Goal: Information Seeking & Learning: Learn about a topic

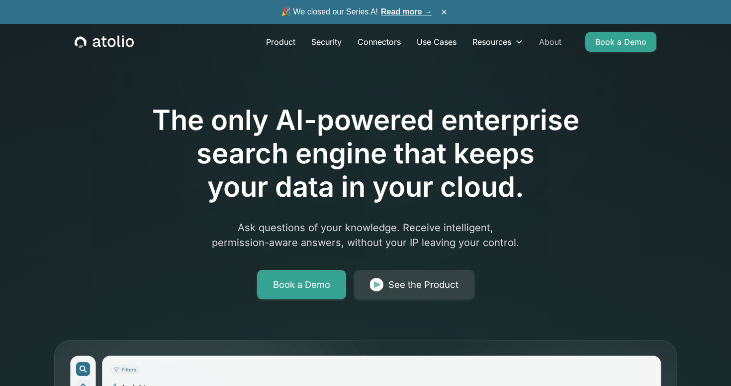
click at [550, 44] on link "About" at bounding box center [550, 42] width 38 height 20
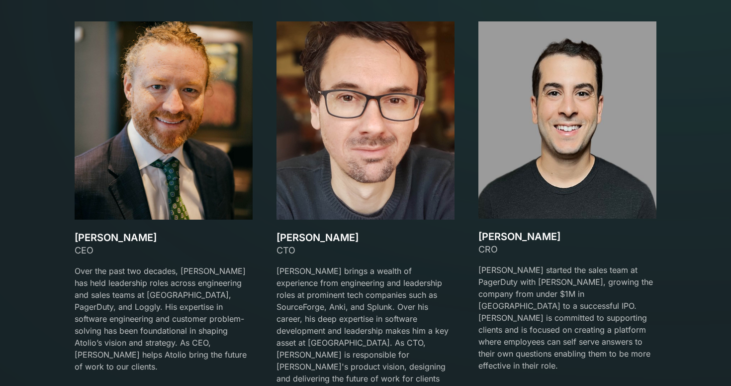
scroll to position [1466, 0]
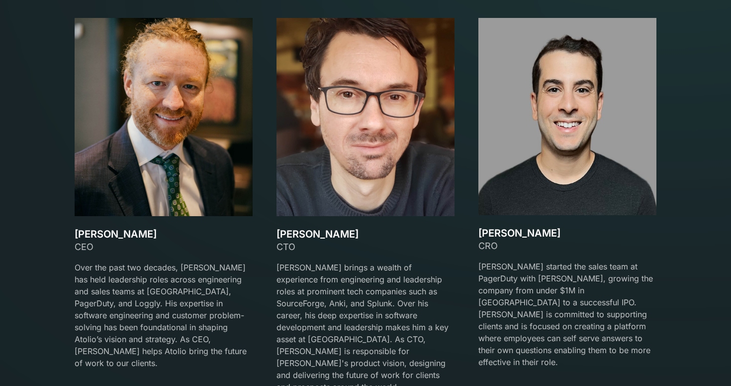
click at [194, 291] on p "Over the past two decades, David has held leadership roles across engineering a…" at bounding box center [164, 314] width 178 height 107
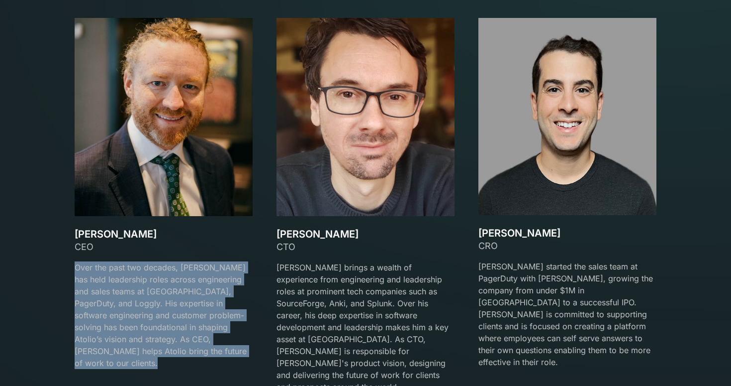
click at [194, 291] on p "Over the past two decades, David has held leadership roles across engineering a…" at bounding box center [164, 314] width 178 height 107
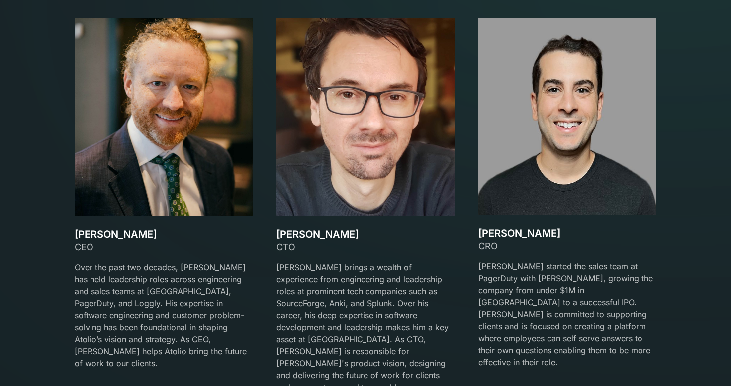
click at [498, 290] on p "Mark started the sales team at PagerDuty with David Lanstein, growing the compa…" at bounding box center [568, 313] width 178 height 107
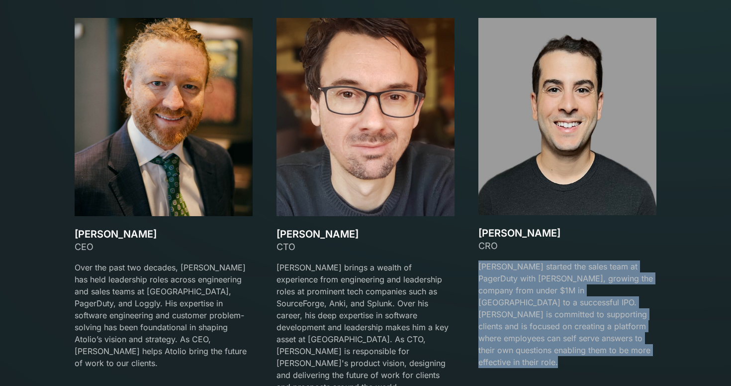
click at [498, 290] on p "Mark started the sales team at PagerDuty with David Lanstein, growing the compa…" at bounding box center [568, 313] width 178 height 107
click at [515, 304] on p "Mark started the sales team at PagerDuty with David Lanstein, growing the compa…" at bounding box center [568, 313] width 178 height 107
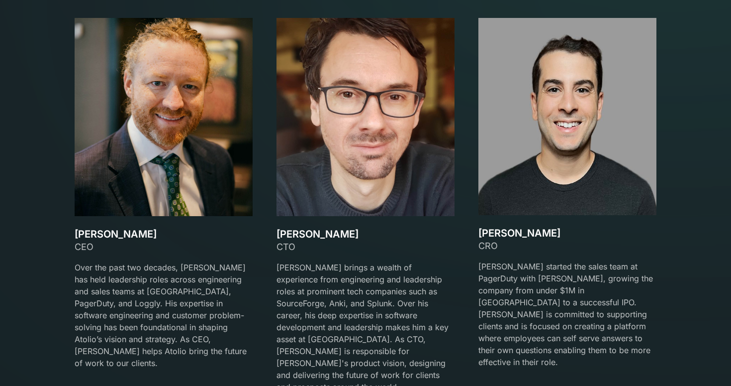
click at [661, 341] on div "Our team Meet the Founders David Lanstein CEO Over the past two decades, David …" at bounding box center [366, 169] width 606 height 470
click at [655, 339] on p "Mark started the sales team at PagerDuty with David Lanstein, growing the compa…" at bounding box center [568, 313] width 178 height 107
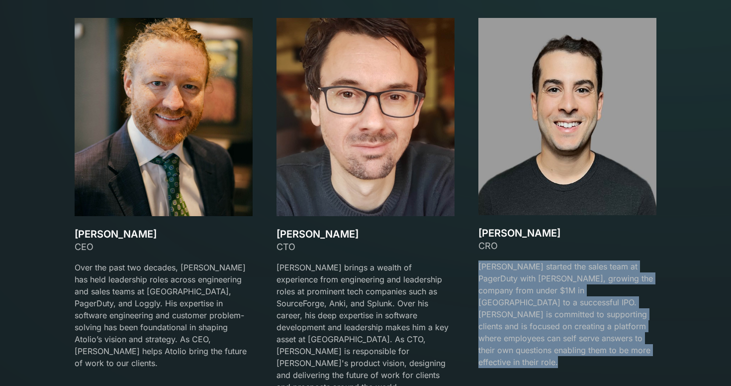
click at [655, 339] on p "Mark started the sales team at PagerDuty with David Lanstein, growing the compa…" at bounding box center [568, 313] width 178 height 107
click at [615, 328] on p "Mark started the sales team at PagerDuty with David Lanstein, growing the compa…" at bounding box center [568, 313] width 178 height 107
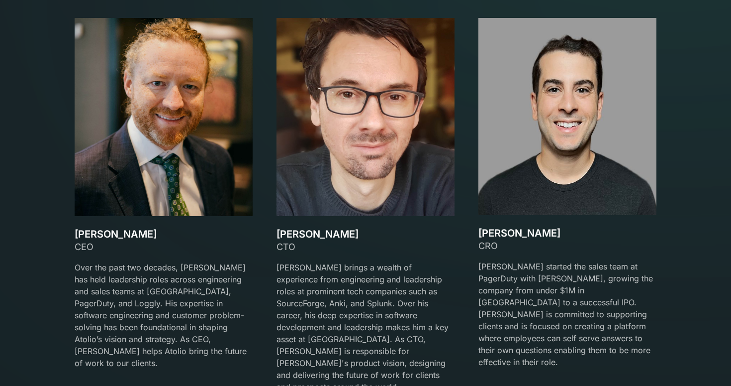
click at [648, 337] on p "Mark started the sales team at PagerDuty with David Lanstein, growing the compa…" at bounding box center [568, 313] width 178 height 107
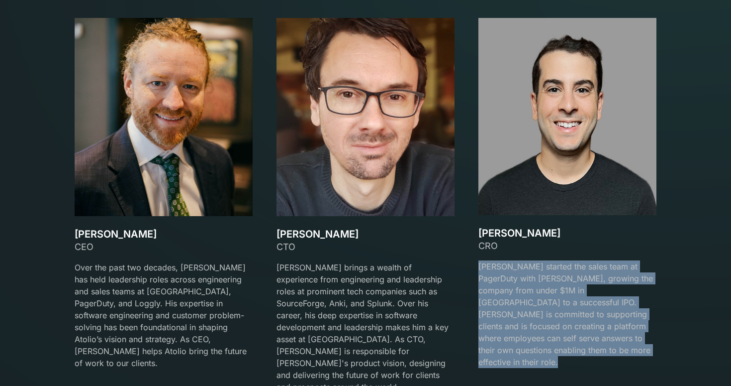
click at [648, 337] on p "Mark started the sales team at PagerDuty with David Lanstein, growing the compa…" at bounding box center [568, 313] width 178 height 107
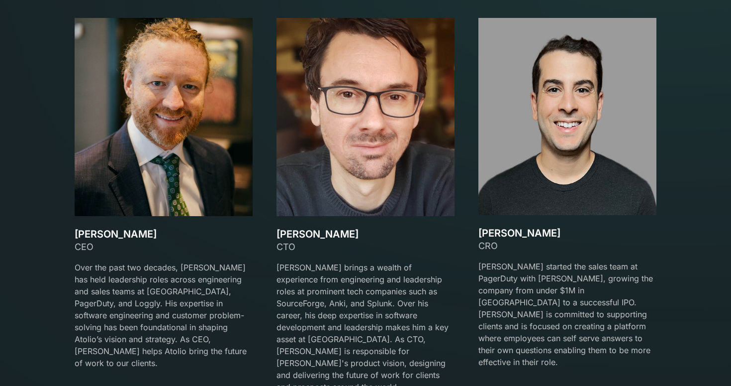
click at [626, 283] on p "Mark started the sales team at PagerDuty with David Lanstein, growing the compa…" at bounding box center [568, 313] width 178 height 107
click at [599, 269] on p "Mark started the sales team at PagerDuty with David Lanstein, growing the compa…" at bounding box center [568, 313] width 178 height 107
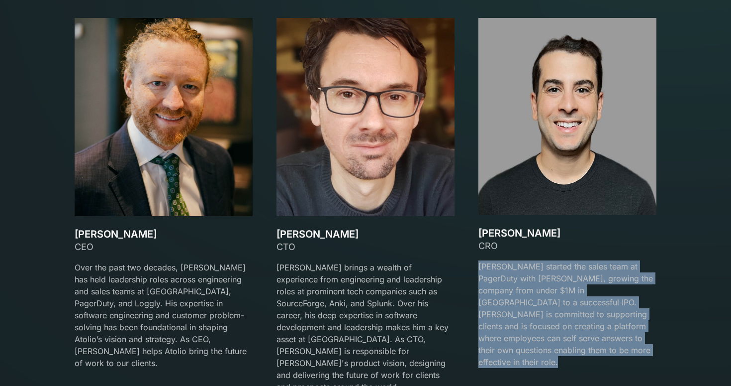
click at [599, 269] on p "Mark started the sales team at PagerDuty with David Lanstein, growing the compa…" at bounding box center [568, 313] width 178 height 107
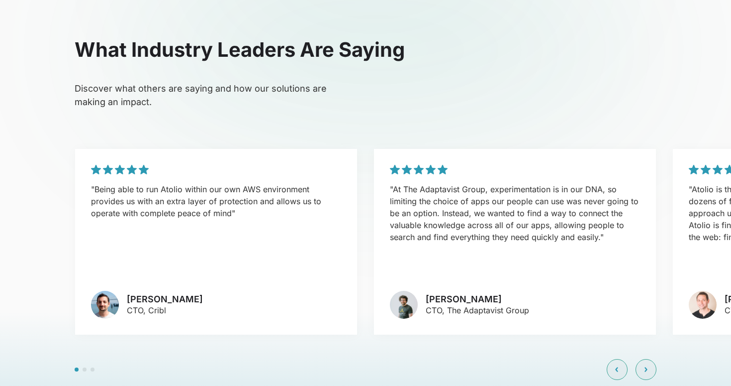
scroll to position [2226, 0]
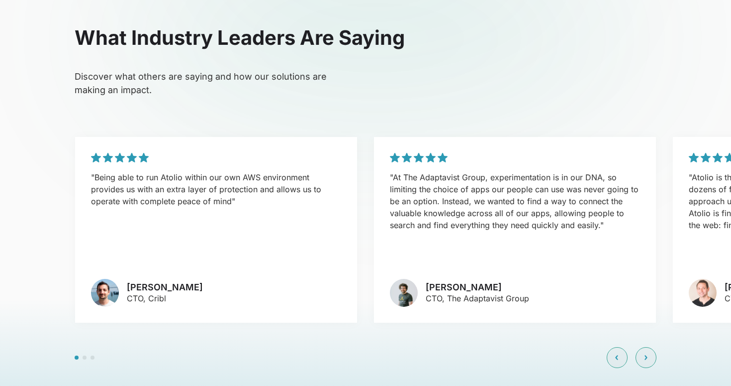
click at [85, 355] on span at bounding box center [85, 357] width 4 height 4
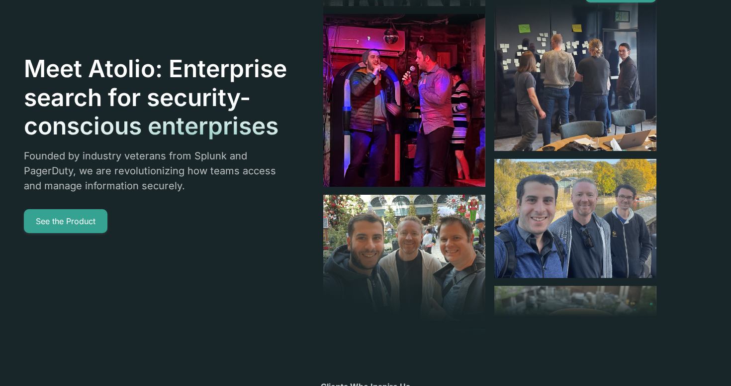
scroll to position [0, 0]
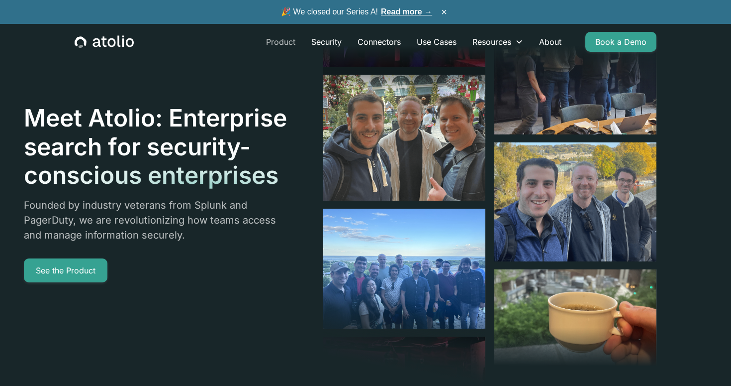
click at [280, 41] on link "Product" at bounding box center [280, 42] width 45 height 20
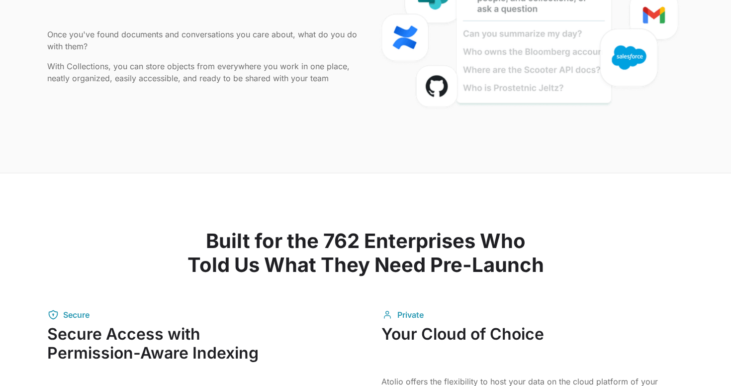
scroll to position [1265, 0]
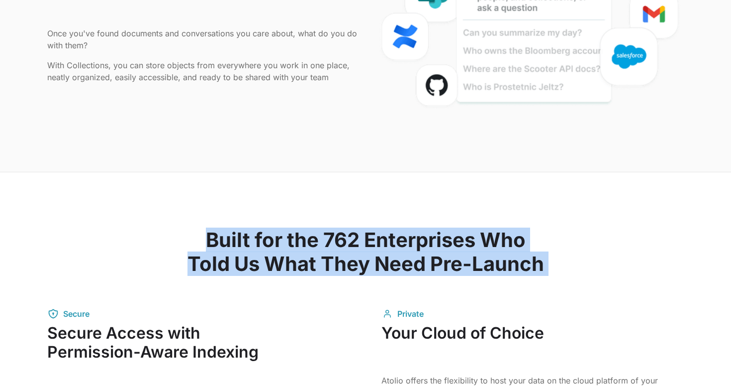
drag, startPoint x: 207, startPoint y: 236, endPoint x: 347, endPoint y: 292, distance: 151.0
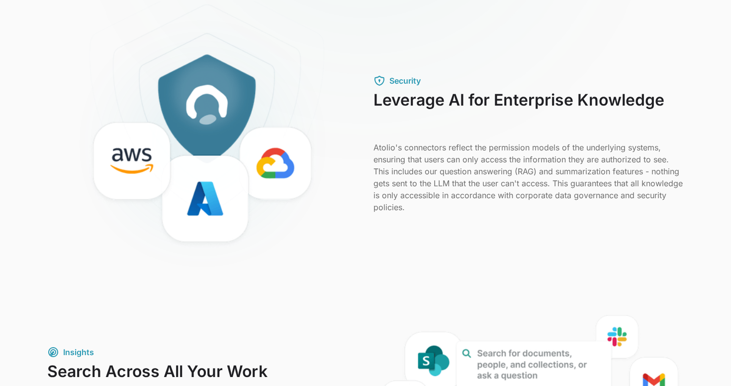
scroll to position [0, 0]
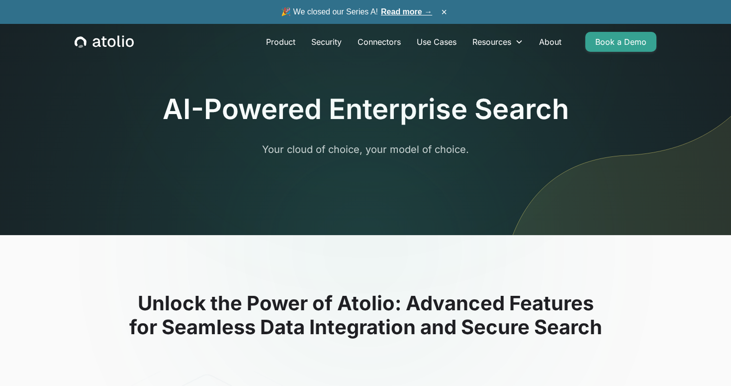
click at [403, 12] on link "Read more →" at bounding box center [406, 11] width 51 height 8
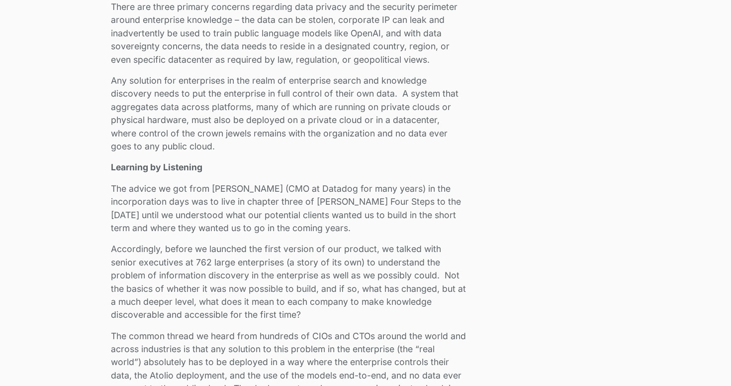
scroll to position [793, 0]
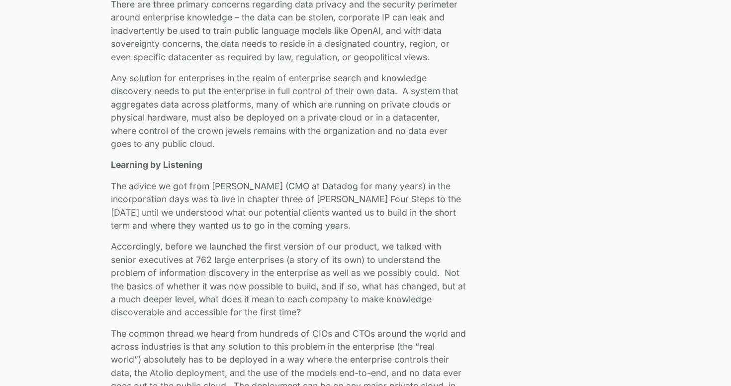
click at [182, 255] on p "Accordingly, before we launched the first version of our product, we talked wit…" at bounding box center [288, 279] width 355 height 79
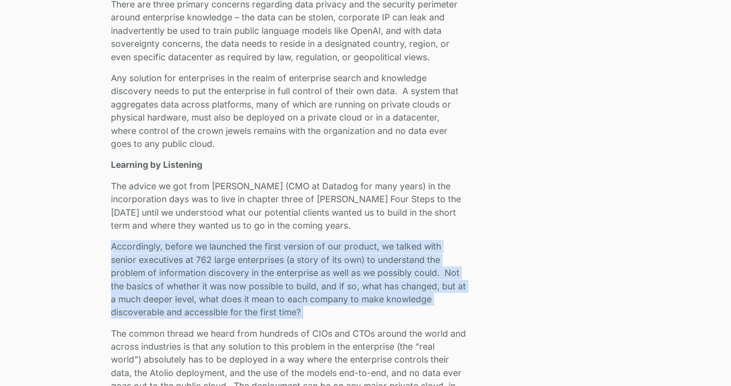
click at [182, 255] on p "Accordingly, before we launched the first version of our product, we talked wit…" at bounding box center [288, 279] width 355 height 79
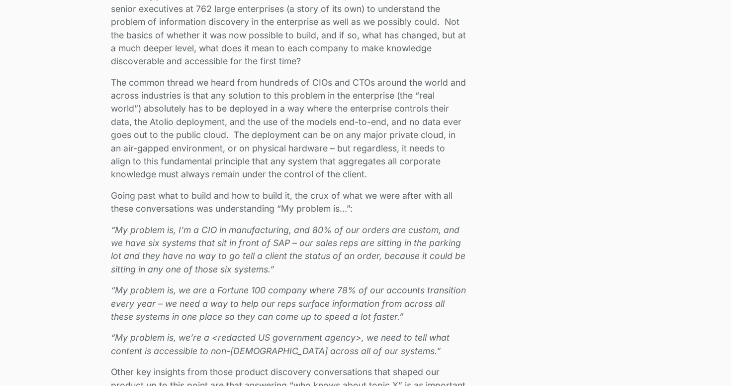
scroll to position [1049, 0]
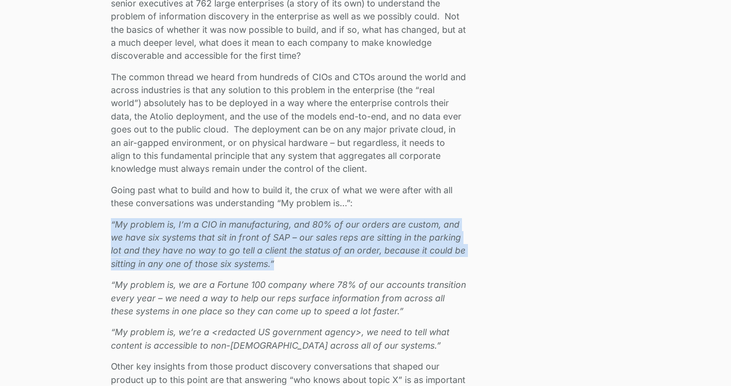
drag, startPoint x: 111, startPoint y: 224, endPoint x: 307, endPoint y: 262, distance: 199.6
click at [307, 262] on p "“My problem is, I’m a CIO in manufacturing, and 80% of our orders are custom, a…" at bounding box center [288, 244] width 355 height 53
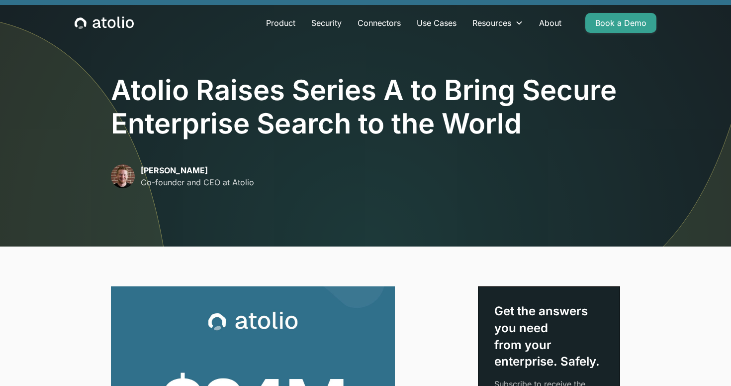
scroll to position [0, 0]
